Goal: Task Accomplishment & Management: Complete application form

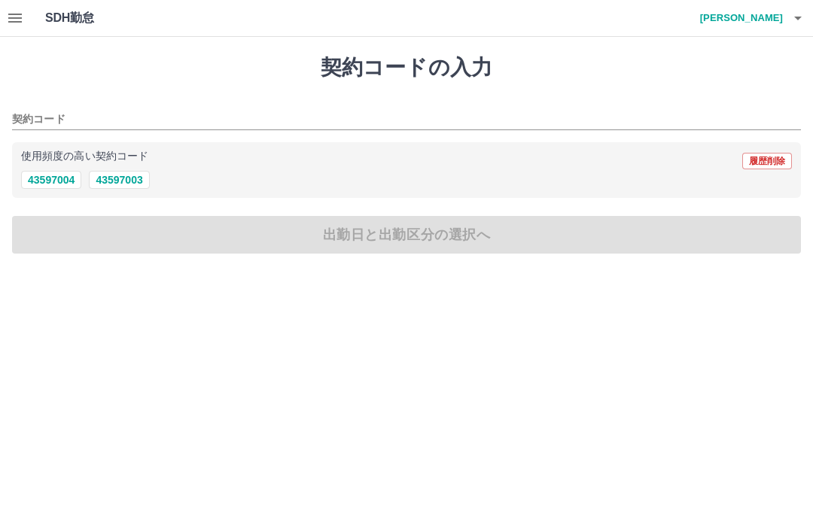
click at [711, 61] on h1 "契約コードの入力" at bounding box center [406, 68] width 789 height 26
click at [603, 73] on h1 "契約コードの入力" at bounding box center [406, 68] width 789 height 26
click at [263, 84] on div "契約コードの入力 契約コード 使用頻度の高い契約コード 履歴削除 43597004 43597003 出勤日と出勤区分の選択へ" at bounding box center [406, 154] width 813 height 235
click at [124, 177] on button "43597003" at bounding box center [119, 180] width 60 height 18
type input "********"
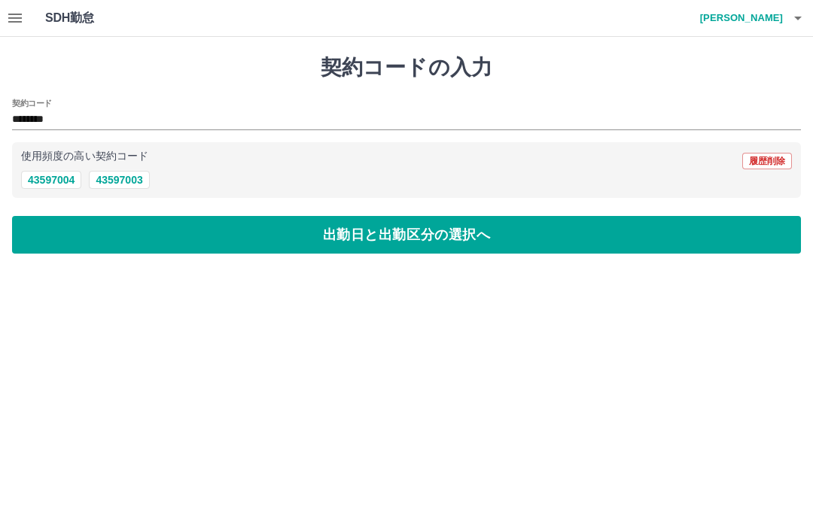
click at [419, 224] on button "出勤日と出勤区分の選択へ" at bounding box center [406, 235] width 789 height 38
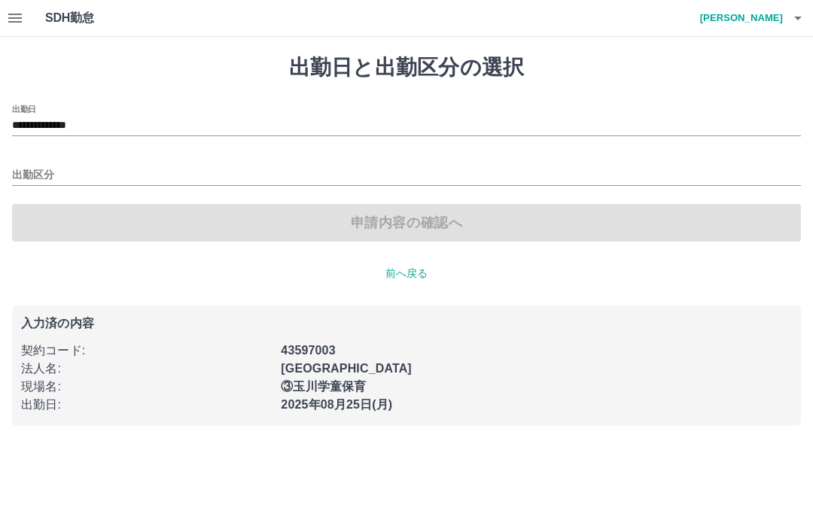
click at [23, 175] on input "出勤区分" at bounding box center [406, 175] width 789 height 19
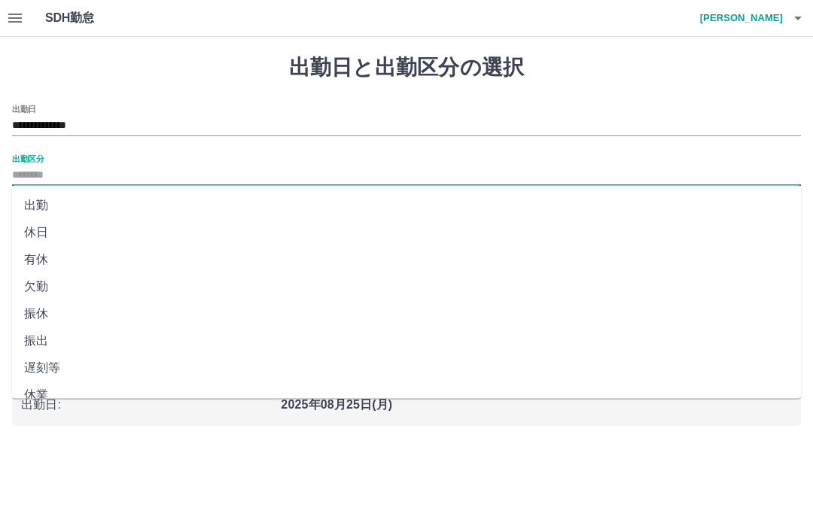
click at [33, 204] on li "出勤" at bounding box center [406, 205] width 789 height 27
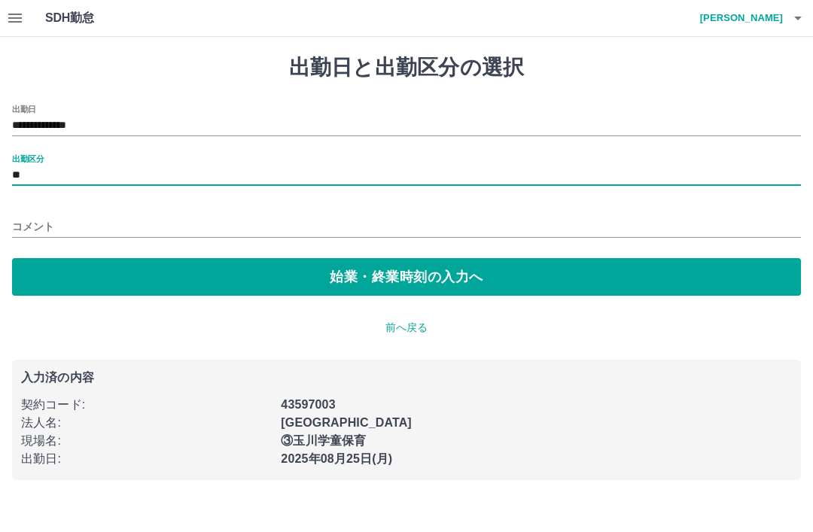
type input "**"
click at [371, 275] on button "始業・終業時刻の入力へ" at bounding box center [406, 277] width 789 height 38
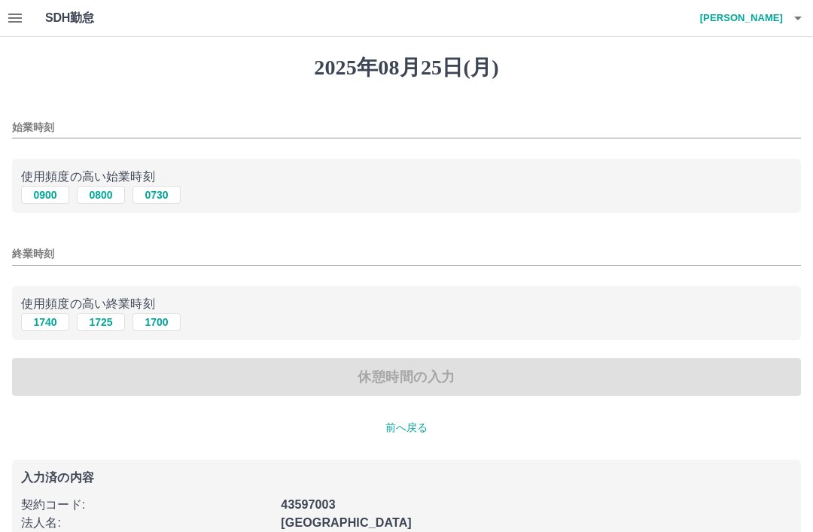
click at [96, 194] on button "0800" at bounding box center [101, 195] width 48 height 18
type input "****"
click at [32, 254] on input "終業時刻" at bounding box center [406, 254] width 789 height 22
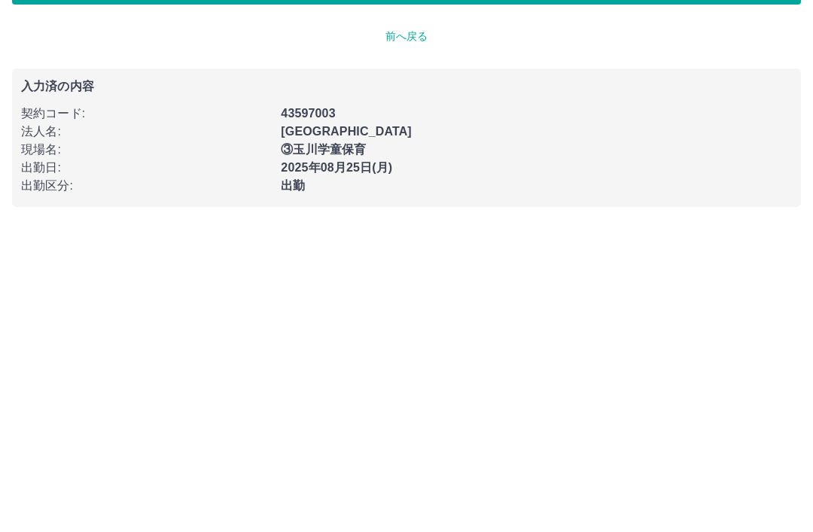
scroll to position [86, 0]
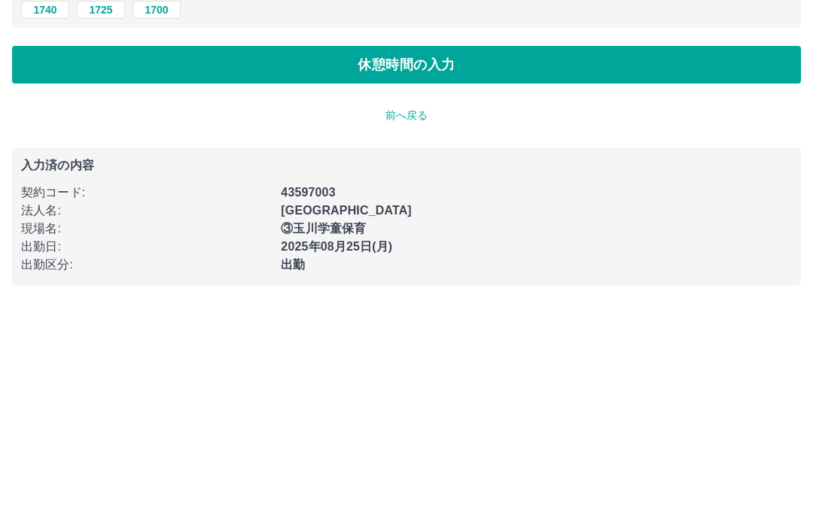
type input "****"
click at [425, 274] on button "休憩時間の入力" at bounding box center [406, 293] width 789 height 38
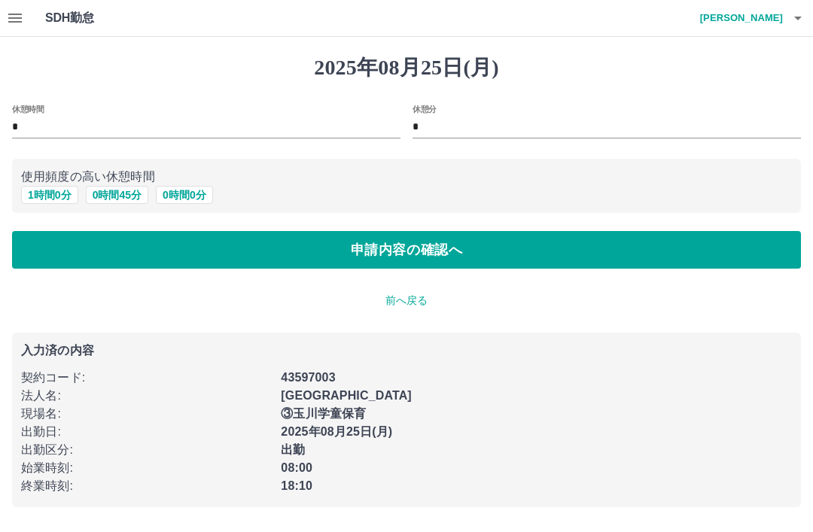
click at [41, 192] on button "1 時間 0 分" at bounding box center [49, 195] width 57 height 18
type input "*"
click at [428, 243] on button "申請内容の確認へ" at bounding box center [406, 250] width 789 height 38
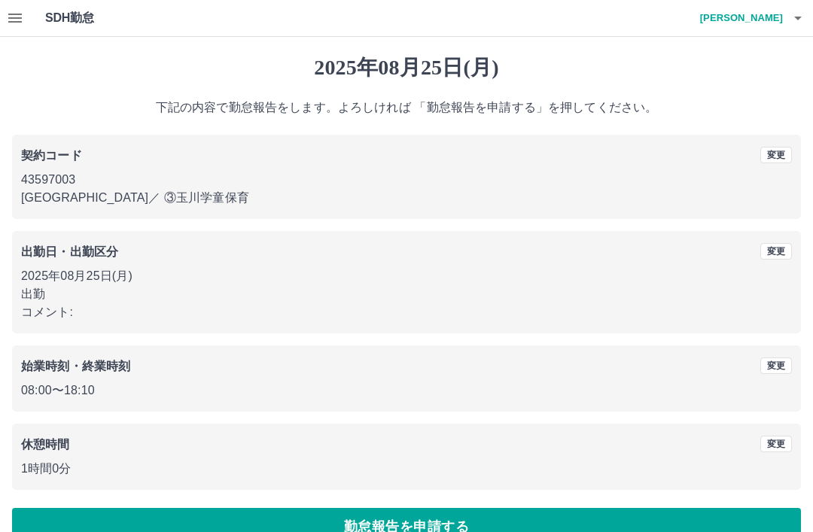
scroll to position [31, 0]
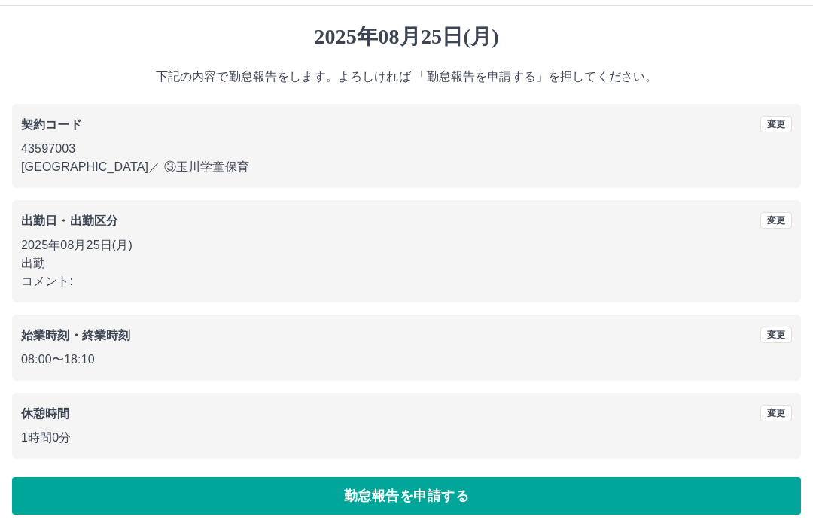
click at [430, 498] on button "勤怠報告を申請する" at bounding box center [406, 496] width 789 height 38
click at [456, 486] on button "勤怠報告を申請する" at bounding box center [406, 496] width 789 height 38
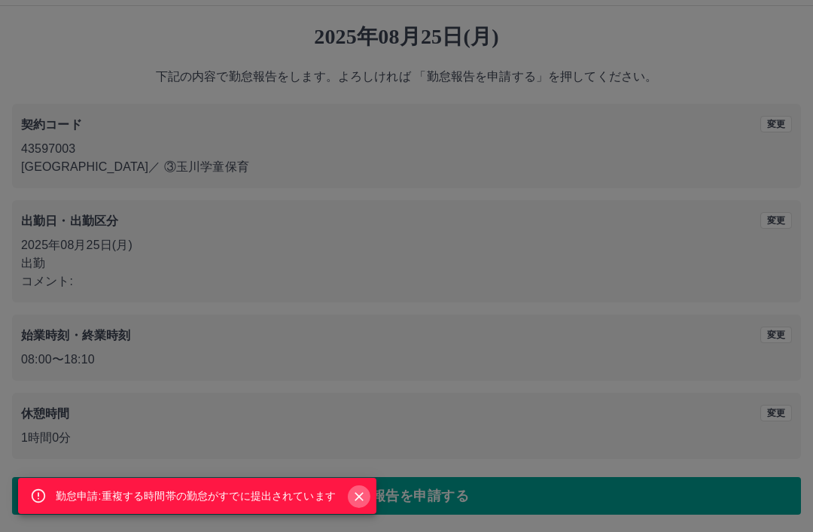
click at [357, 499] on icon "Close" at bounding box center [359, 496] width 9 height 9
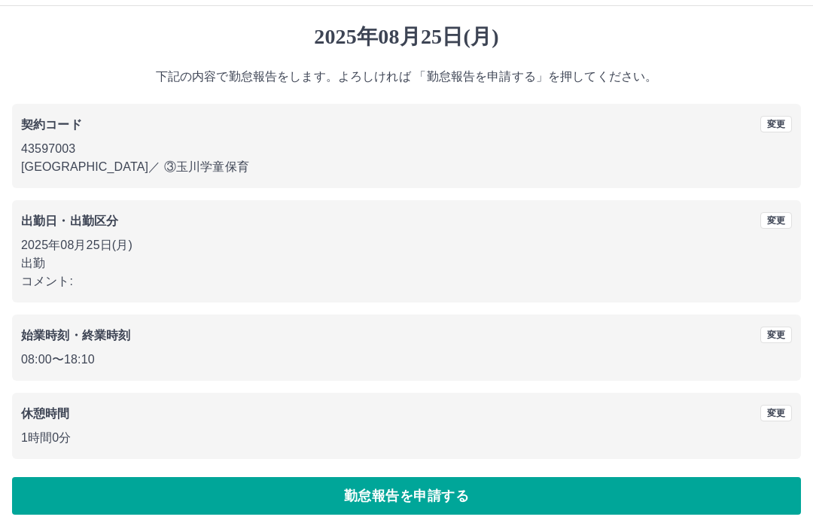
click at [342, 505] on button "勤怠報告を申請する" at bounding box center [406, 496] width 789 height 38
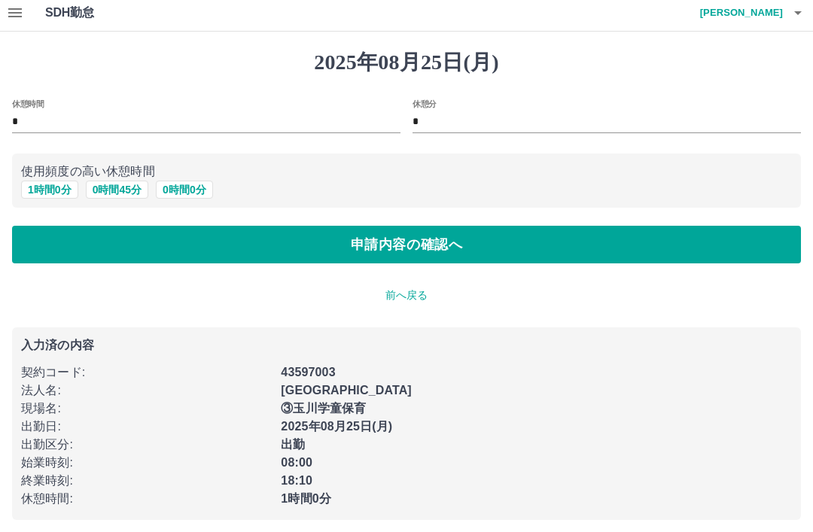
scroll to position [12, 0]
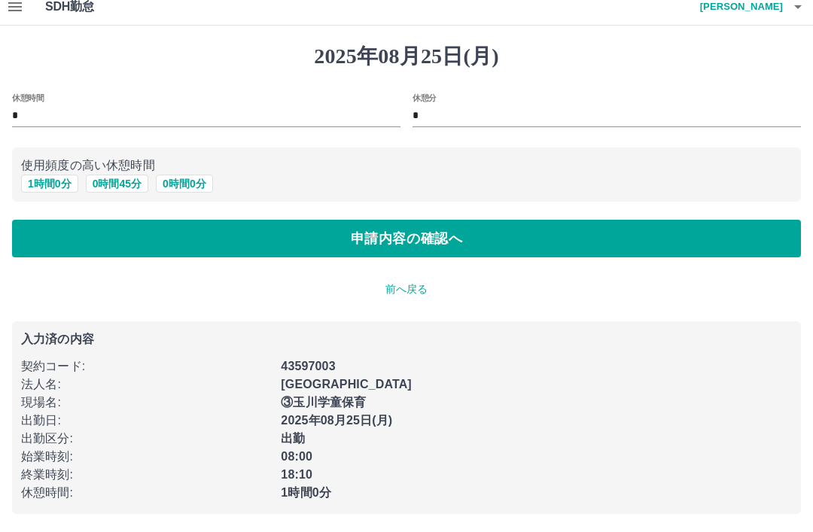
click at [431, 288] on p "前へ戻る" at bounding box center [406, 290] width 789 height 16
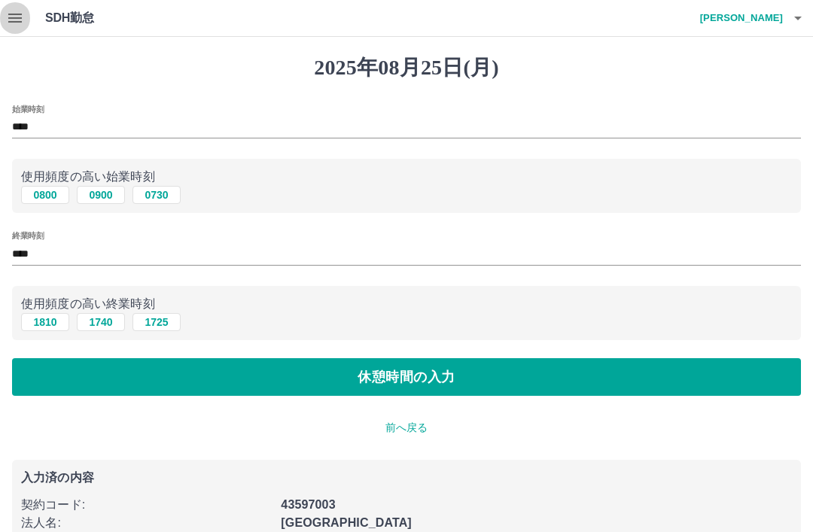
click at [23, 17] on icon "button" at bounding box center [15, 18] width 18 height 18
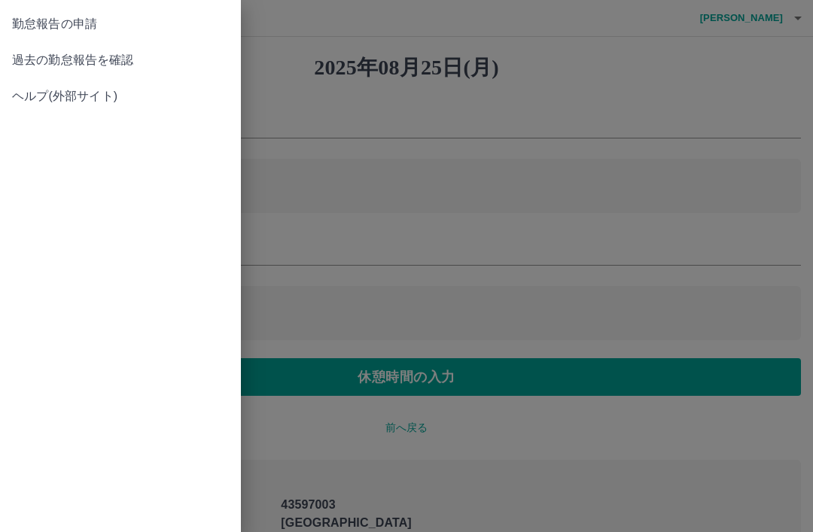
click at [110, 64] on span "過去の勤怠報告を確認" at bounding box center [120, 60] width 217 height 18
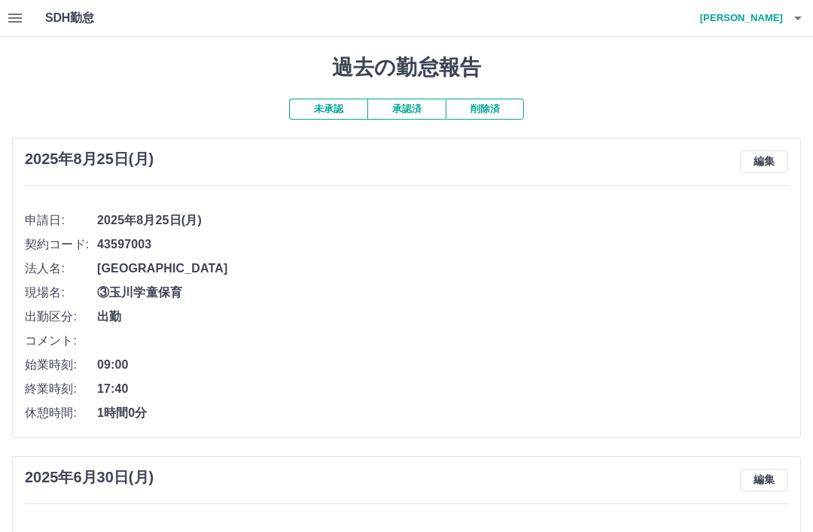
click at [779, 16] on h4 "前原　鈴" at bounding box center [738, 18] width 90 height 36
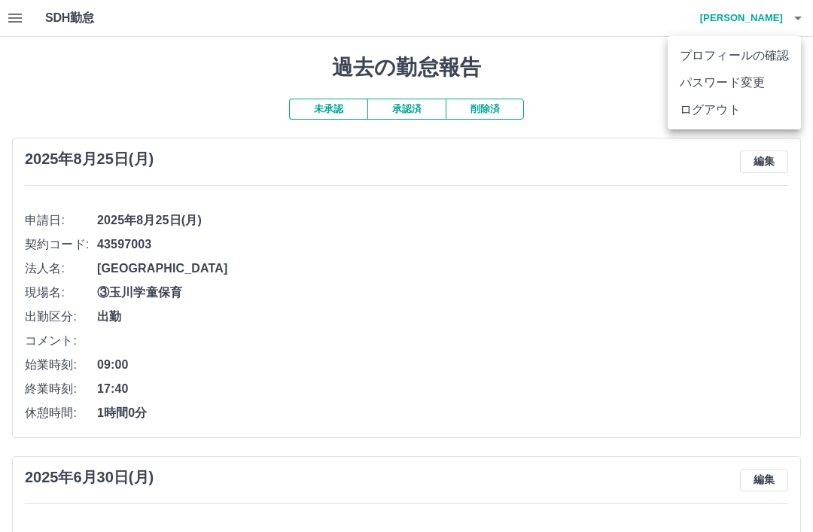
click at [701, 104] on li "ログアウト" at bounding box center [734, 109] width 133 height 27
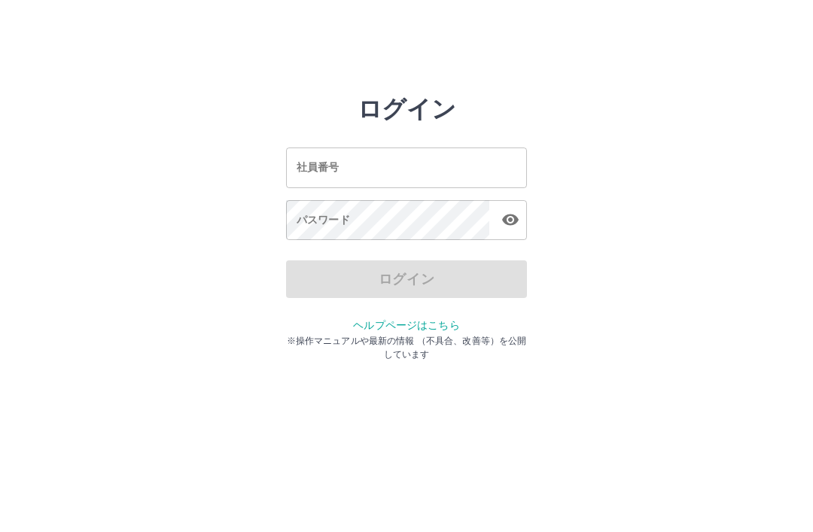
click at [357, 168] on input "社員番号" at bounding box center [406, 168] width 241 height 40
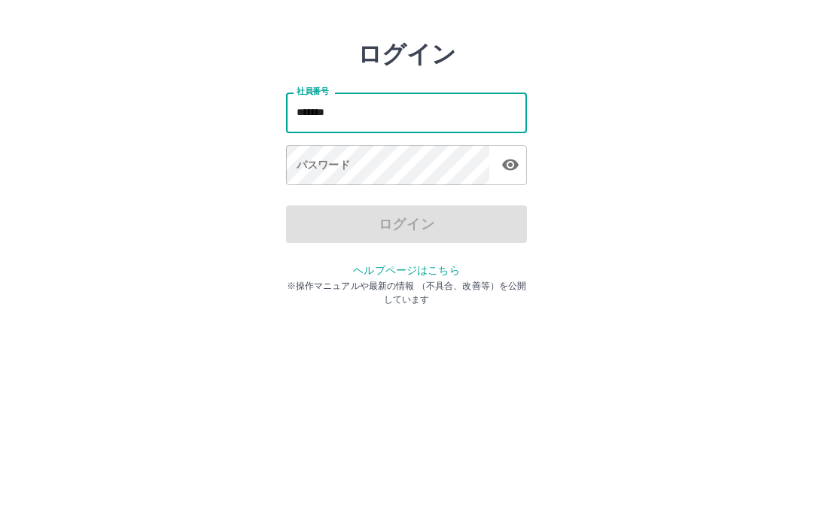
type input "*******"
click at [343, 200] on div "パスワード パスワード" at bounding box center [406, 221] width 241 height 42
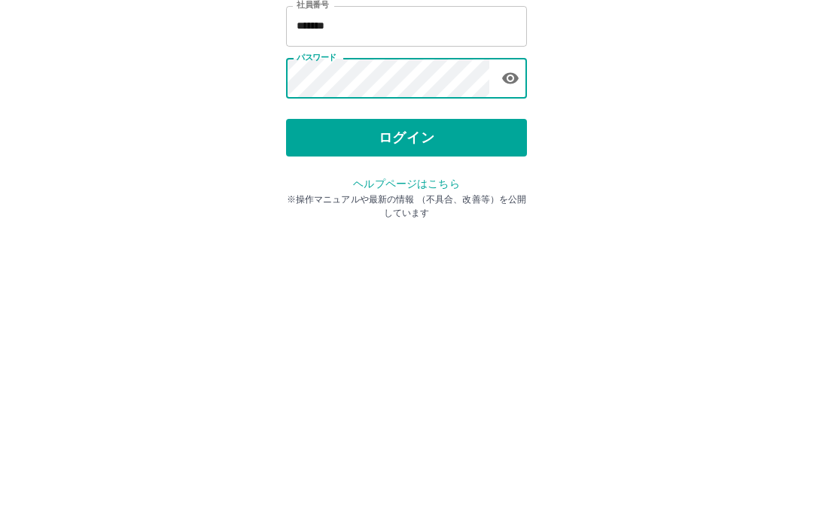
click at [422, 261] on button "ログイン" at bounding box center [406, 280] width 241 height 38
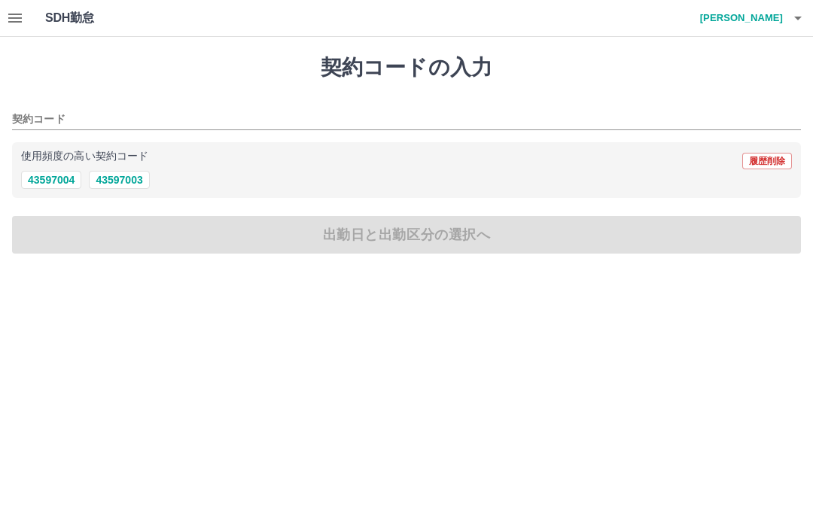
click at [128, 184] on button "43597003" at bounding box center [119, 180] width 60 height 18
type input "********"
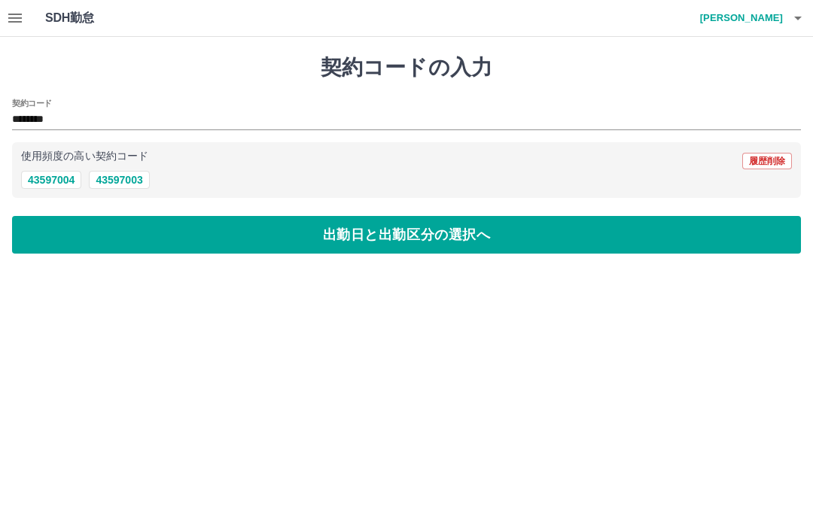
click at [404, 237] on button "出勤日と出勤区分の選択へ" at bounding box center [406, 235] width 789 height 38
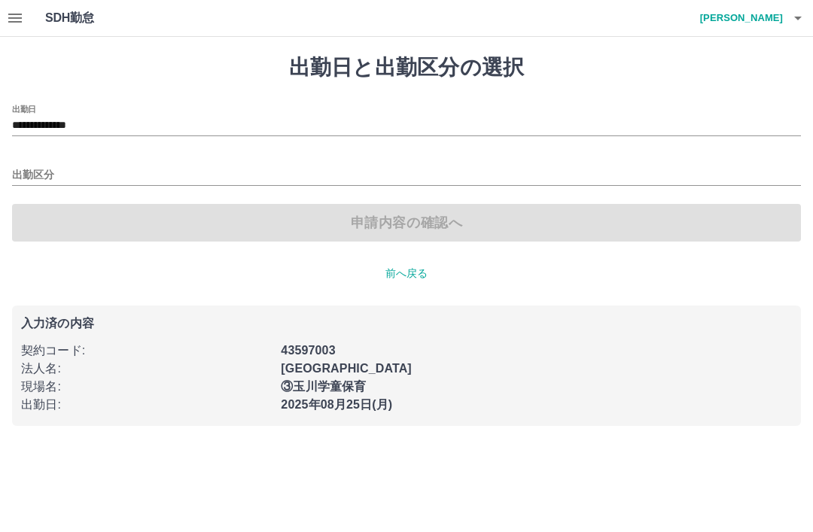
click at [30, 175] on input "出勤区分" at bounding box center [406, 175] width 789 height 19
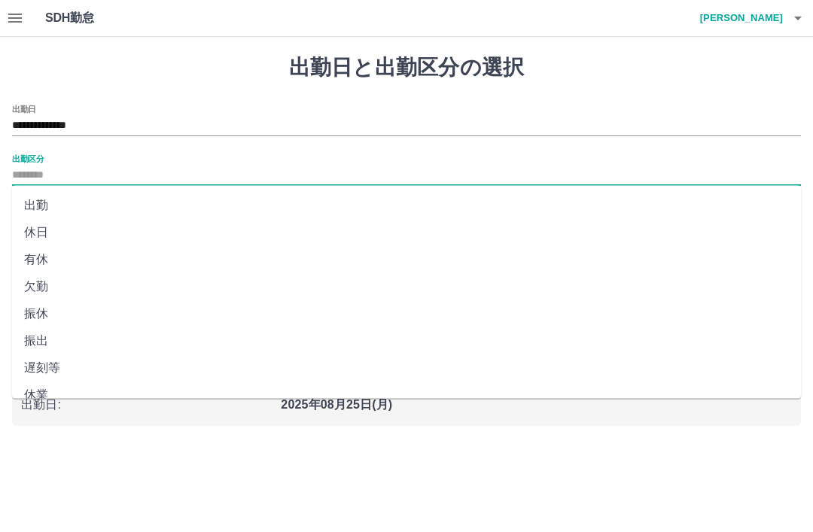
click at [38, 205] on li "出勤" at bounding box center [406, 205] width 789 height 27
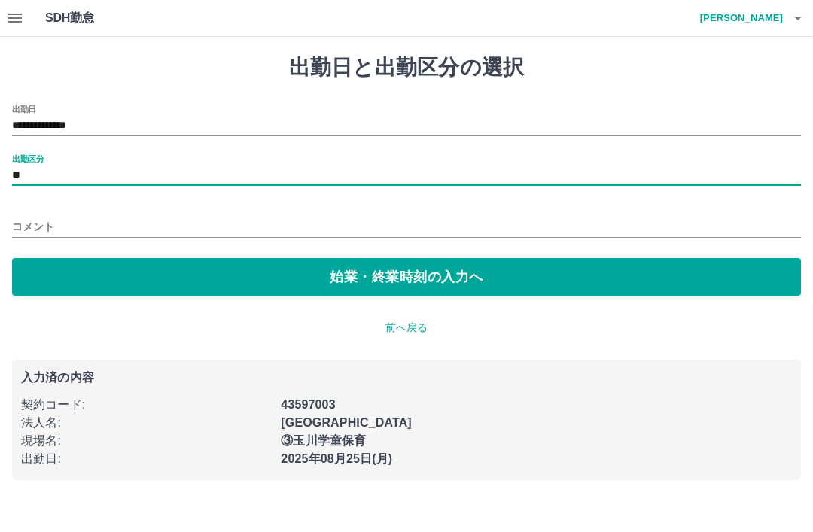
type input "**"
click at [360, 276] on button "始業・終業時刻の入力へ" at bounding box center [406, 277] width 789 height 38
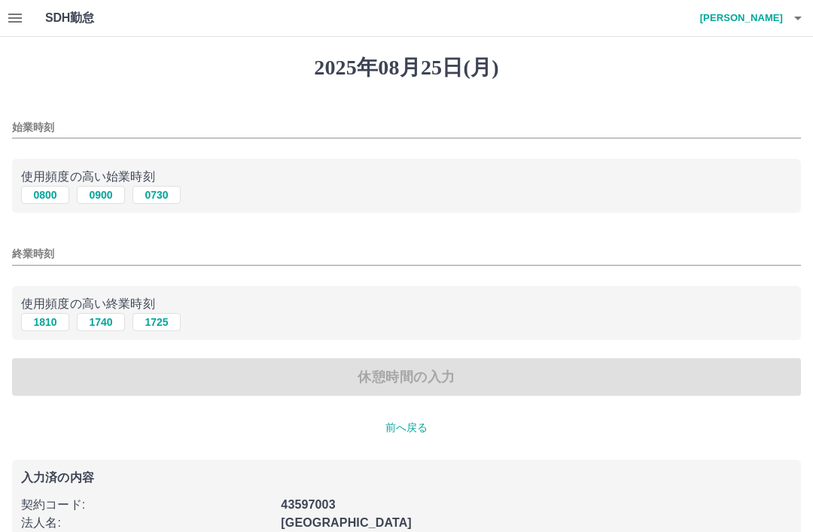
click at [46, 327] on button "1810" at bounding box center [45, 322] width 48 height 18
type input "****"
click at [90, 133] on input "始業時刻" at bounding box center [406, 128] width 789 height 22
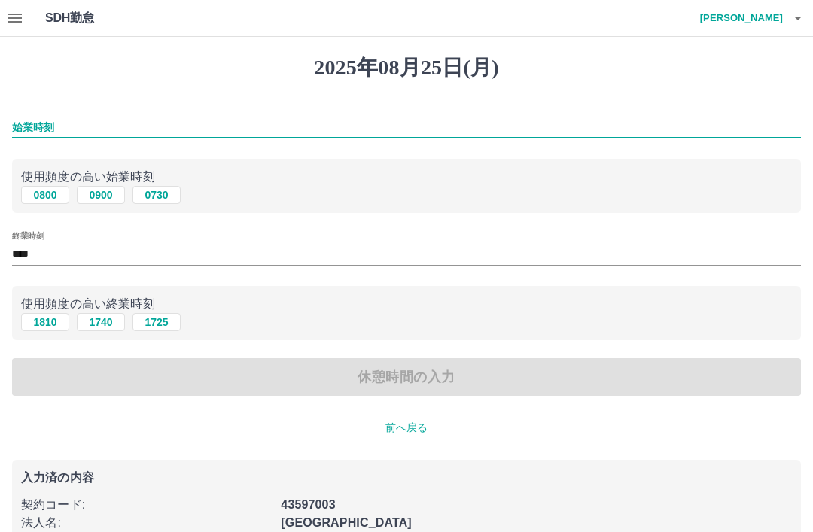
click at [48, 199] on button "0800" at bounding box center [45, 195] width 48 height 18
type input "****"
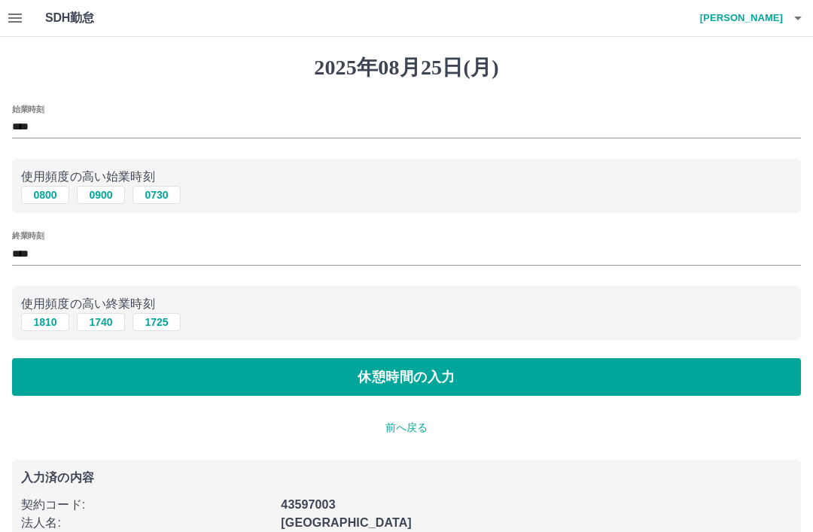
click at [416, 380] on button "休憩時間の入力" at bounding box center [406, 377] width 789 height 38
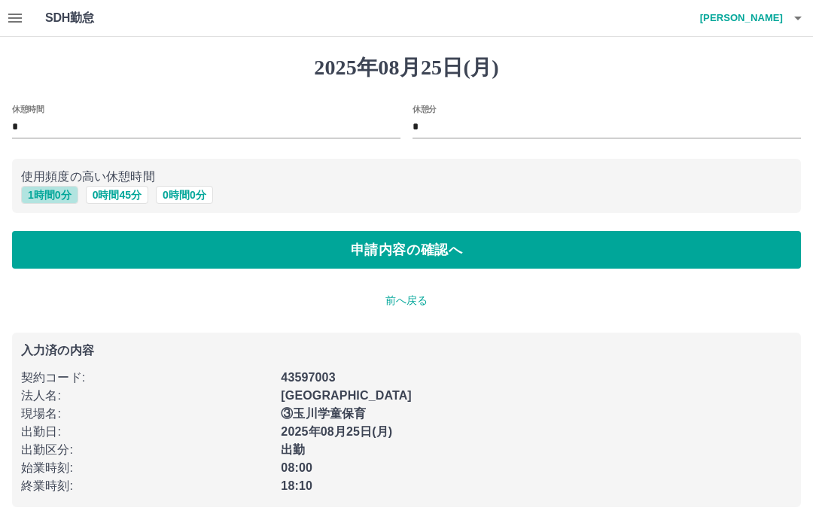
click at [44, 200] on button "1 時間 0 分" at bounding box center [49, 195] width 57 height 18
type input "*"
click at [426, 261] on button "申請内容の確認へ" at bounding box center [406, 250] width 789 height 38
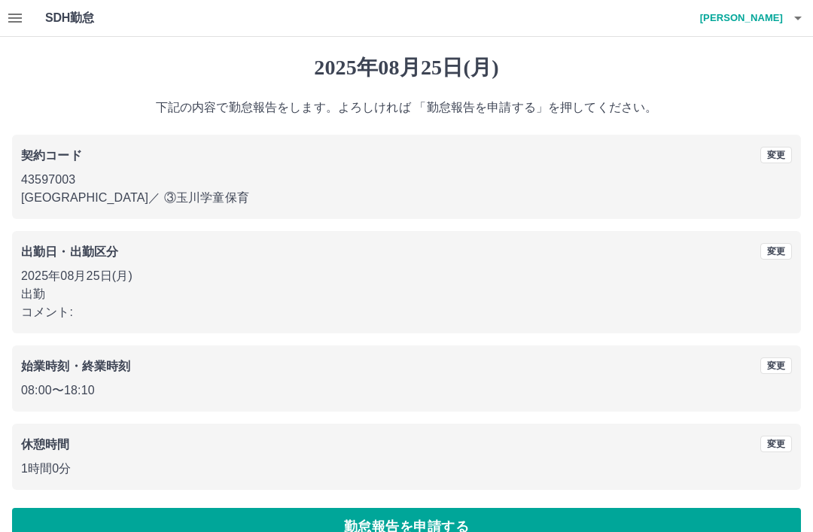
click at [135, 309] on p "コメント:" at bounding box center [406, 312] width 771 height 18
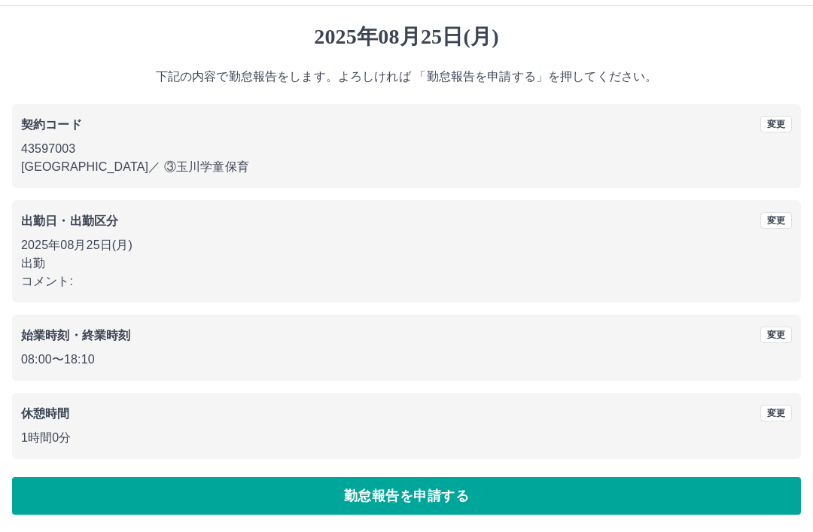
click at [431, 496] on button "勤怠報告を申請する" at bounding box center [406, 496] width 789 height 38
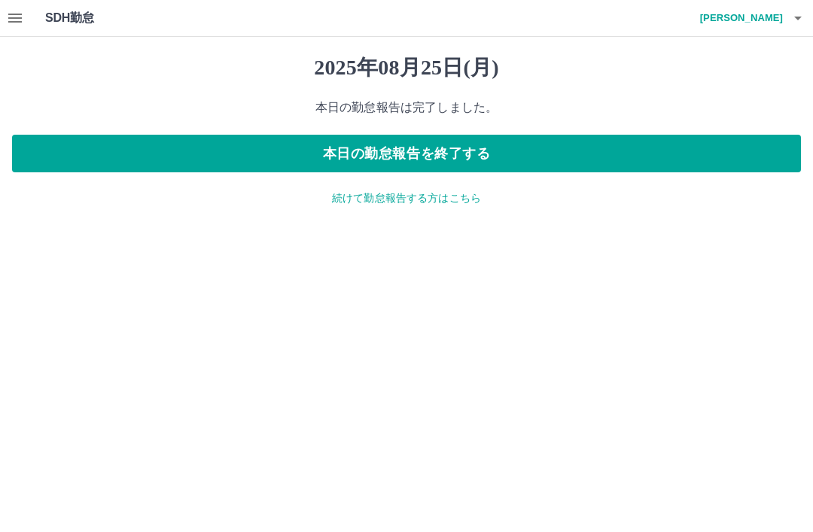
click at [496, 145] on button "本日の勤怠報告を終了する" at bounding box center [406, 154] width 789 height 38
